Goal: Transaction & Acquisition: Subscribe to service/newsletter

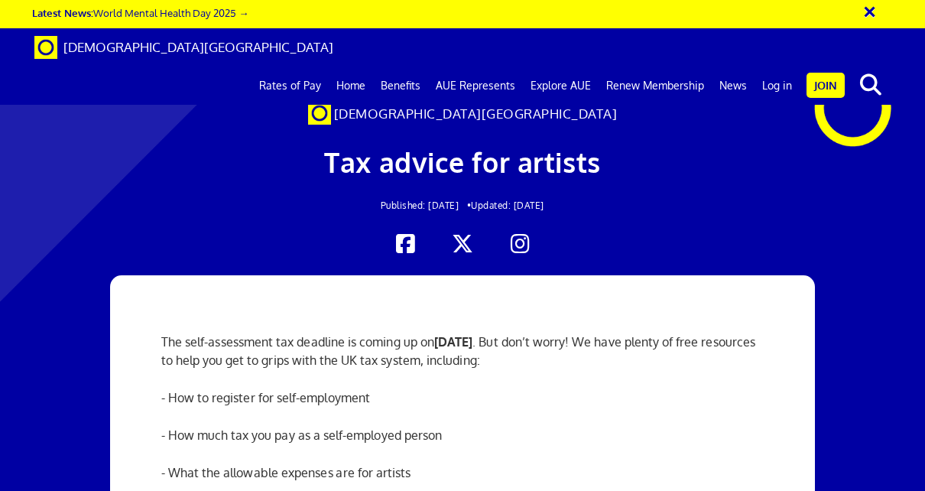
scroll to position [1438, 0]
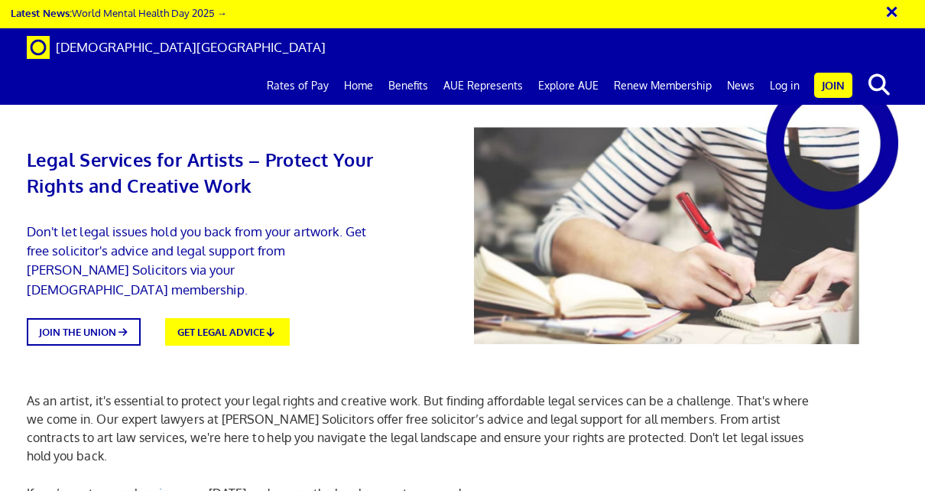
scroll to position [0, 1]
click at [171, 486] on link "sign up →" at bounding box center [181, 493] width 54 height 15
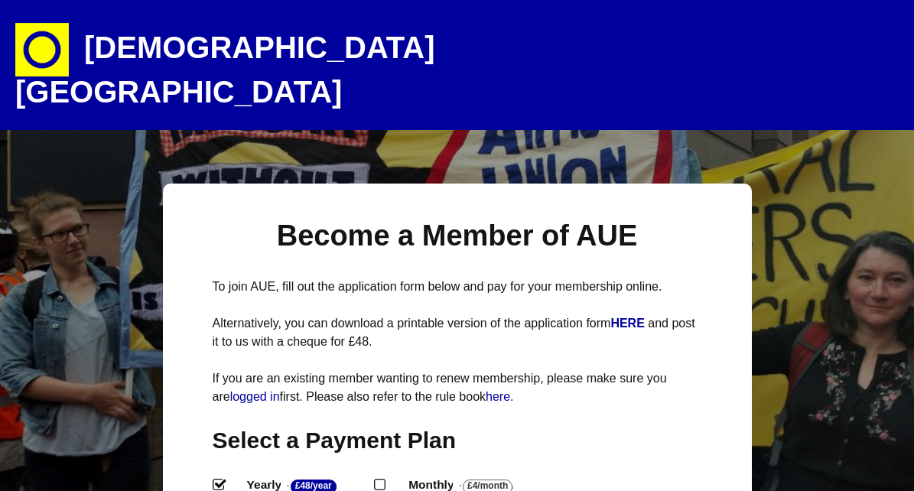
select select
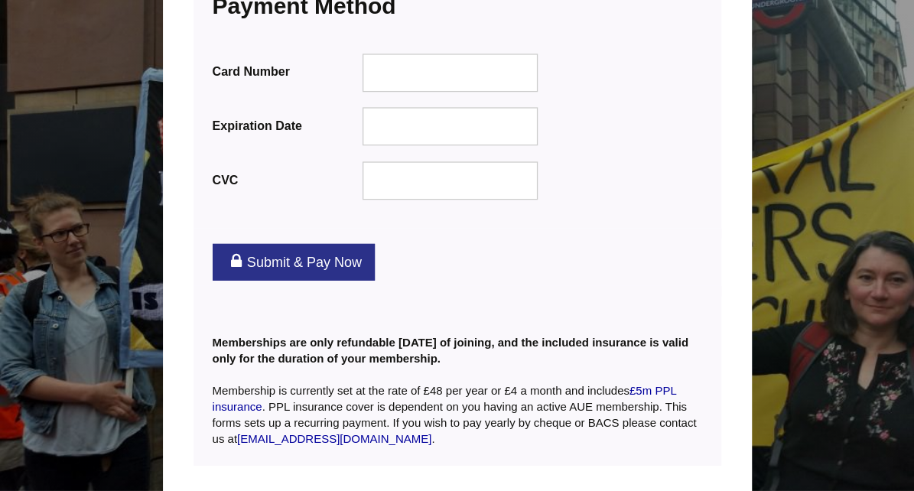
scroll to position [2070, 0]
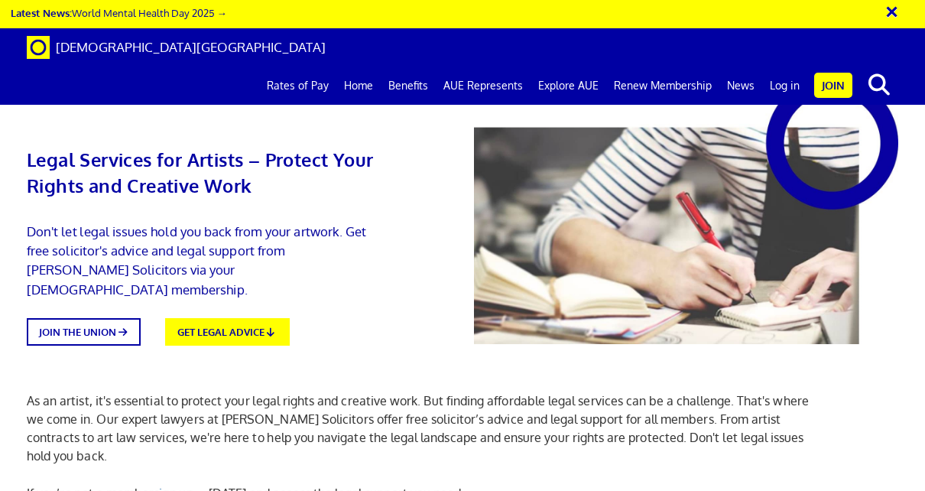
scroll to position [398, 0]
